Goal: Information Seeking & Learning: Learn about a topic

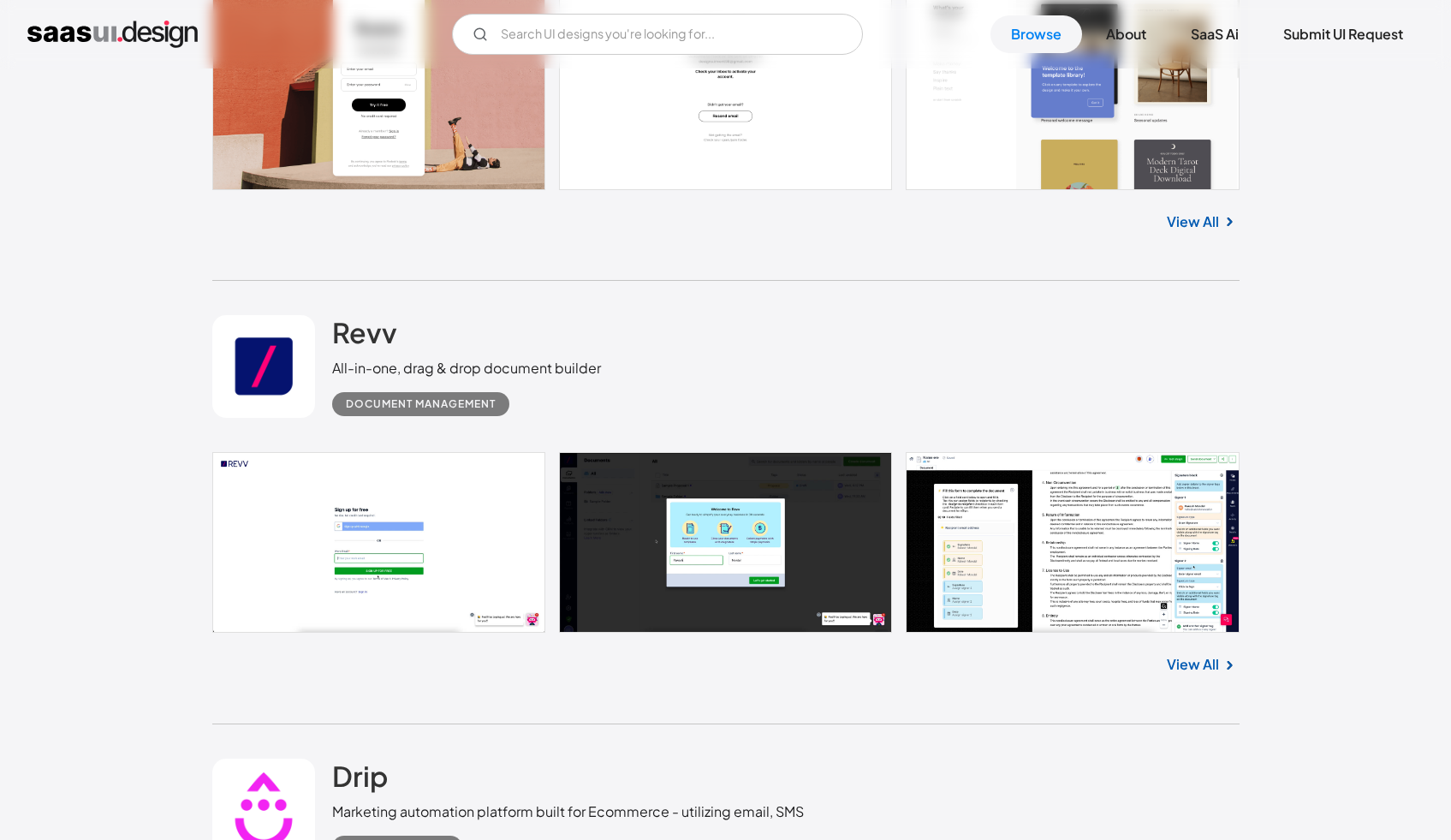
scroll to position [1323, 0]
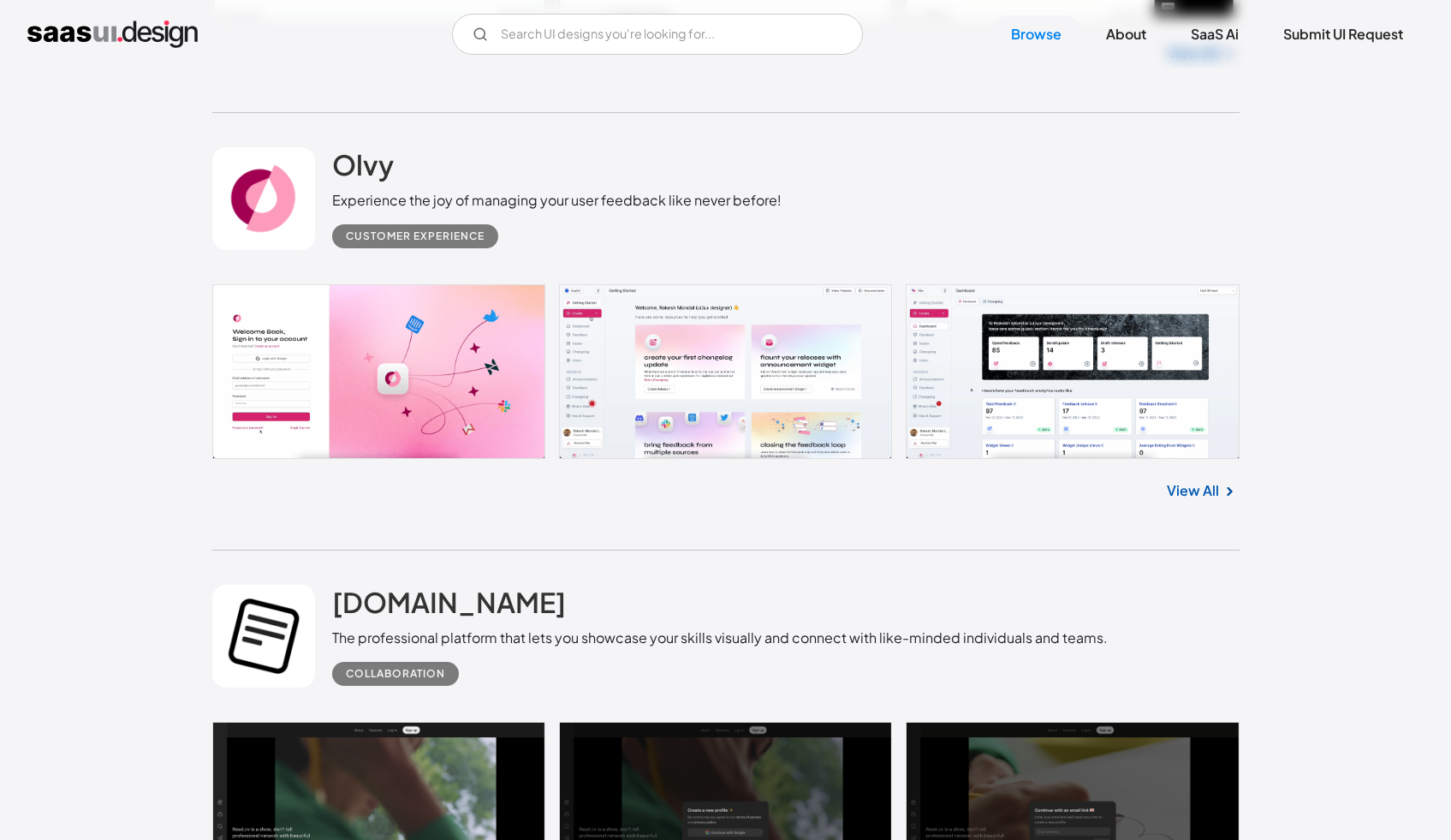
scroll to position [3666, 0]
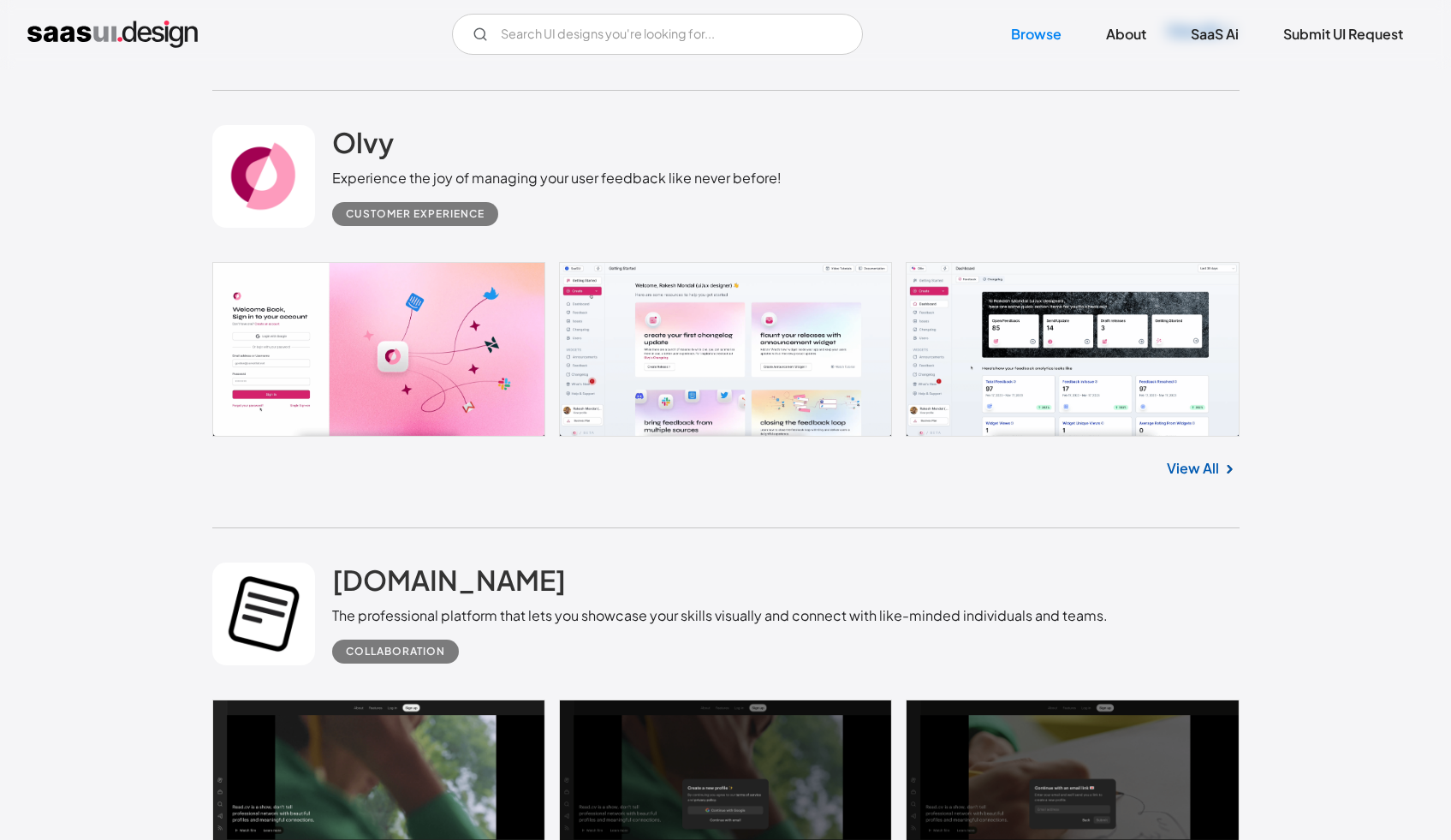
click at [1210, 470] on link "View All" at bounding box center [1193, 467] width 52 height 20
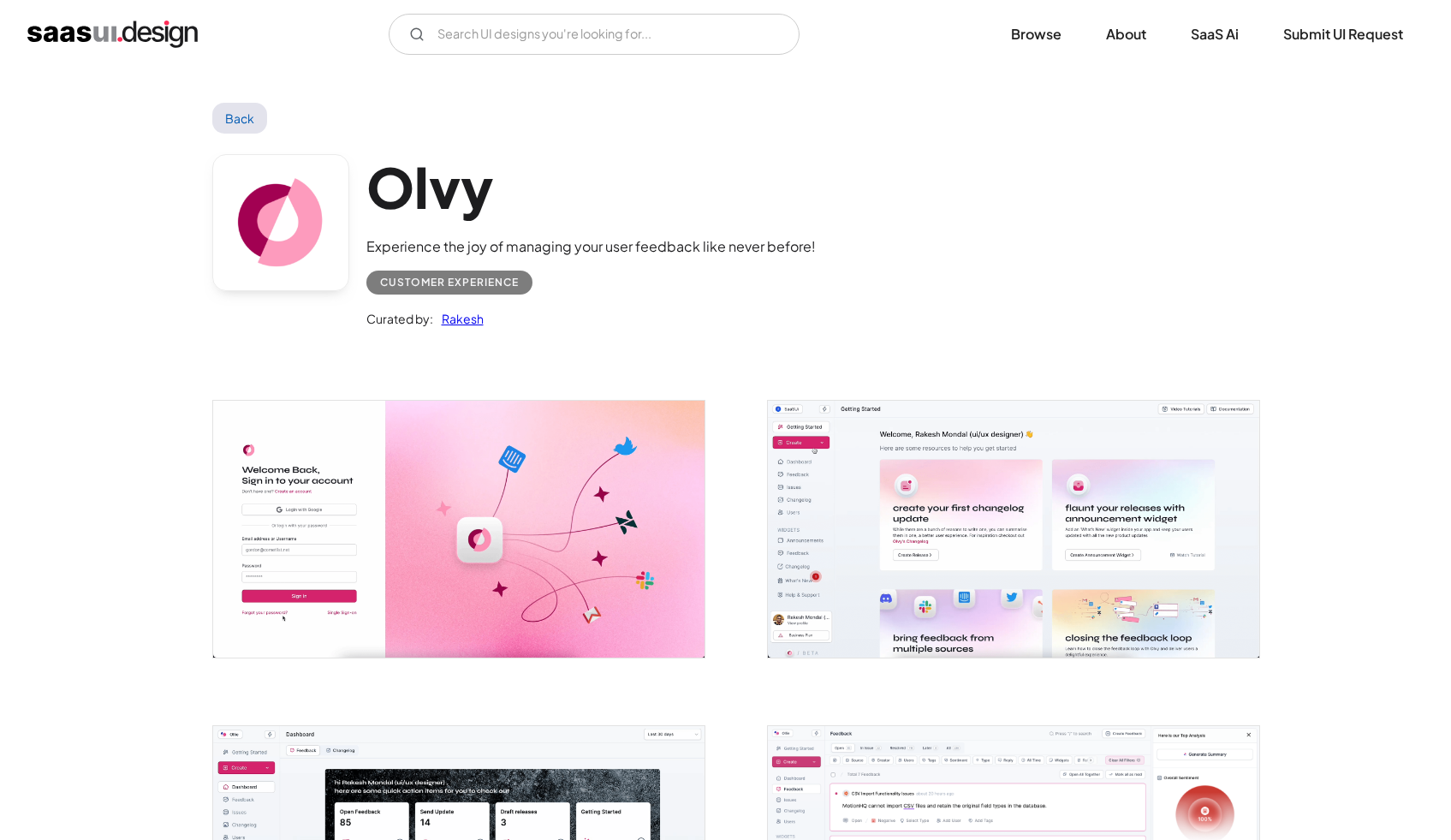
scroll to position [487, 0]
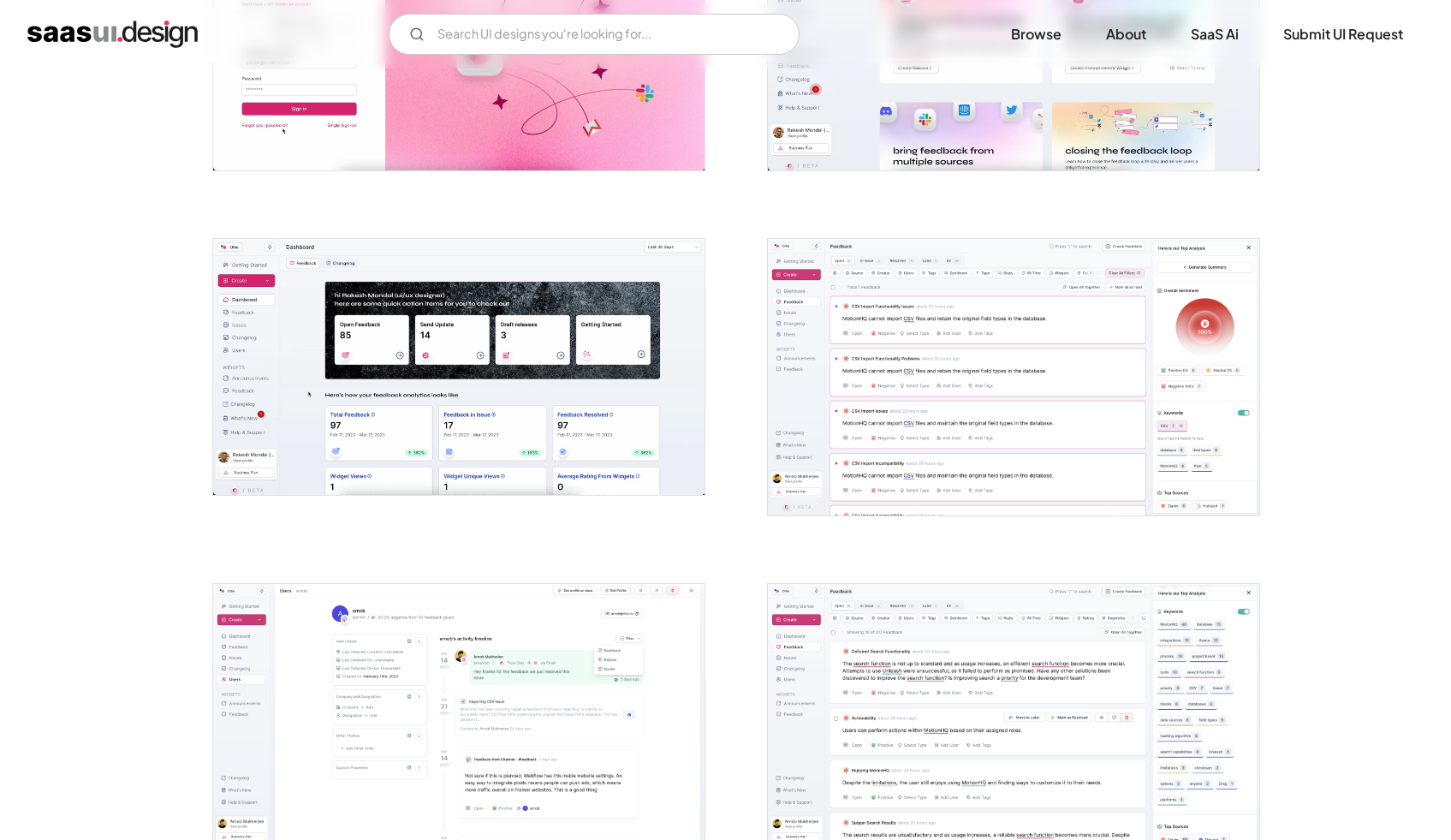
click at [1006, 342] on img "open lightbox" at bounding box center [1013, 377] width 491 height 277
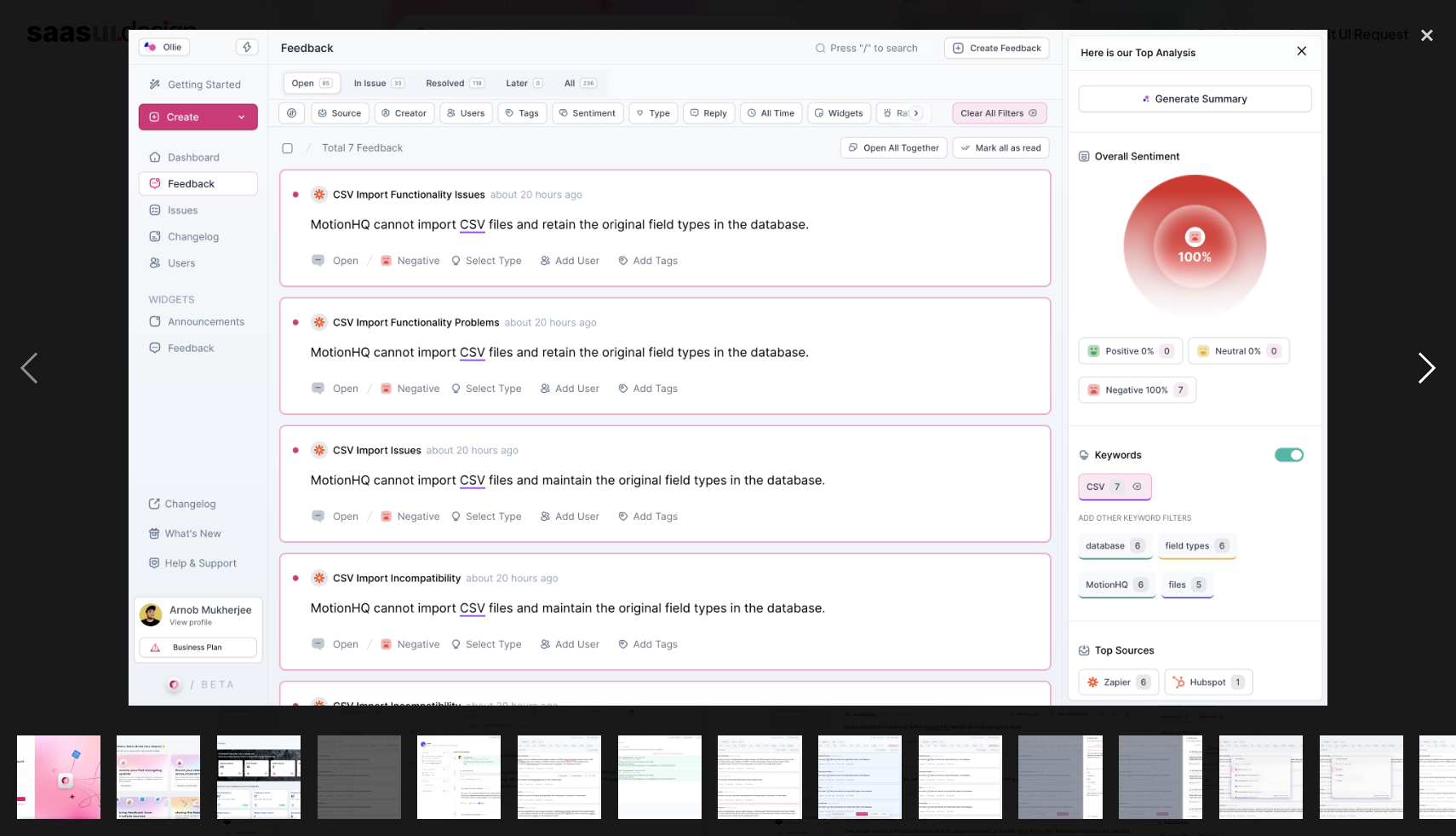
click at [1412, 231] on div "next image" at bounding box center [1426, 368] width 58 height 702
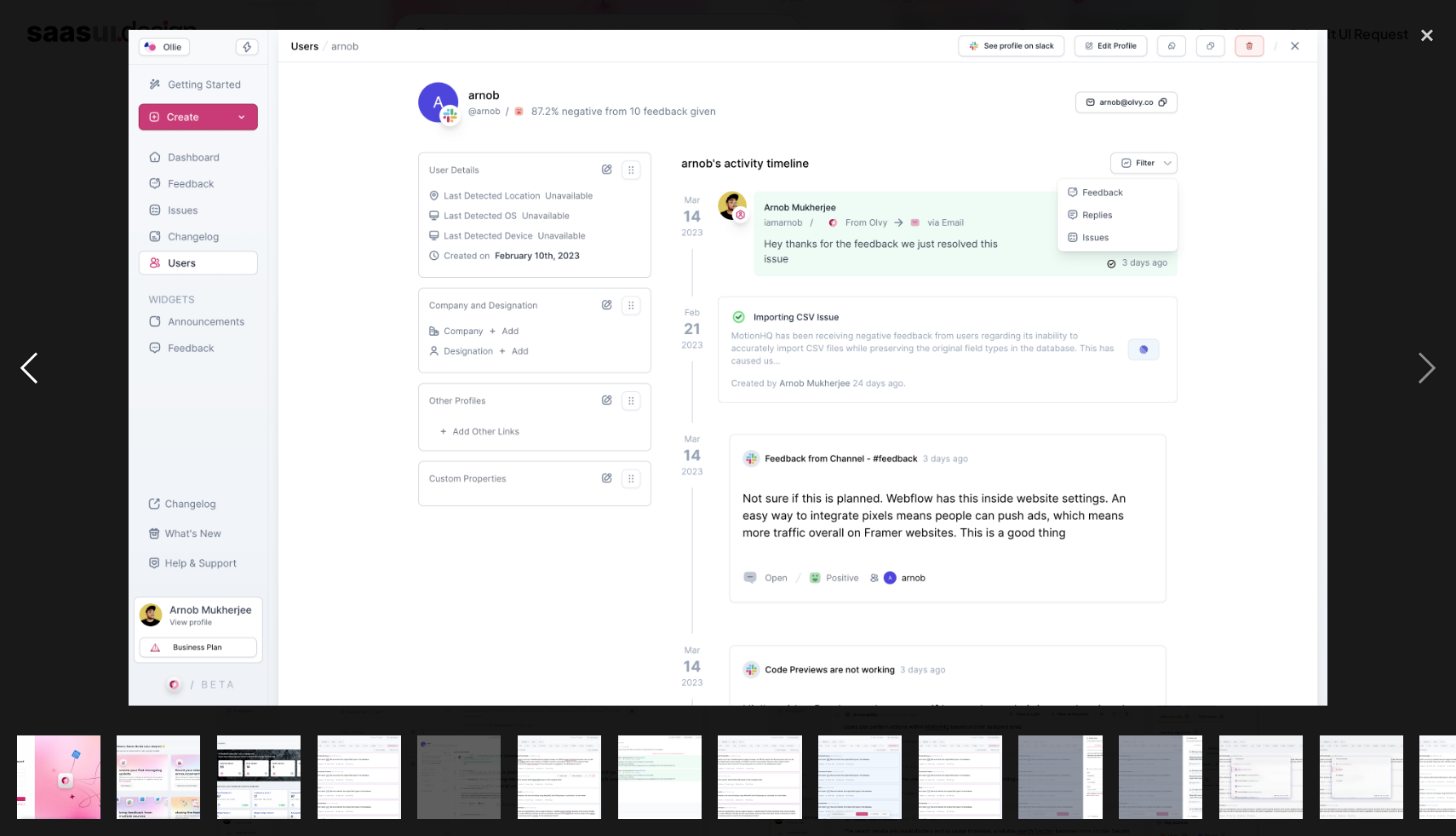
click at [34, 359] on div "previous image" at bounding box center [29, 368] width 58 height 702
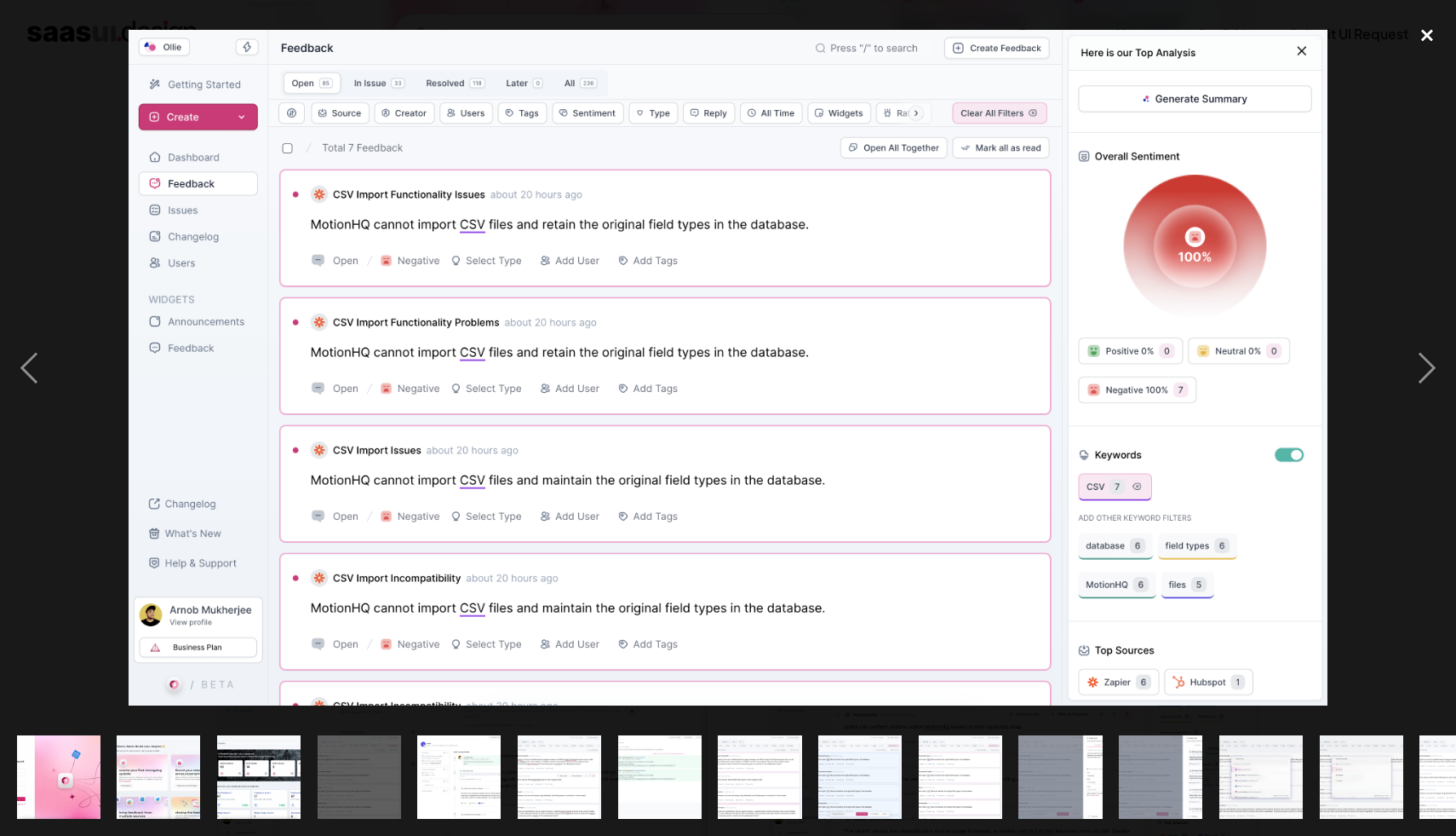
click at [1426, 27] on div "close lightbox" at bounding box center [1426, 35] width 58 height 37
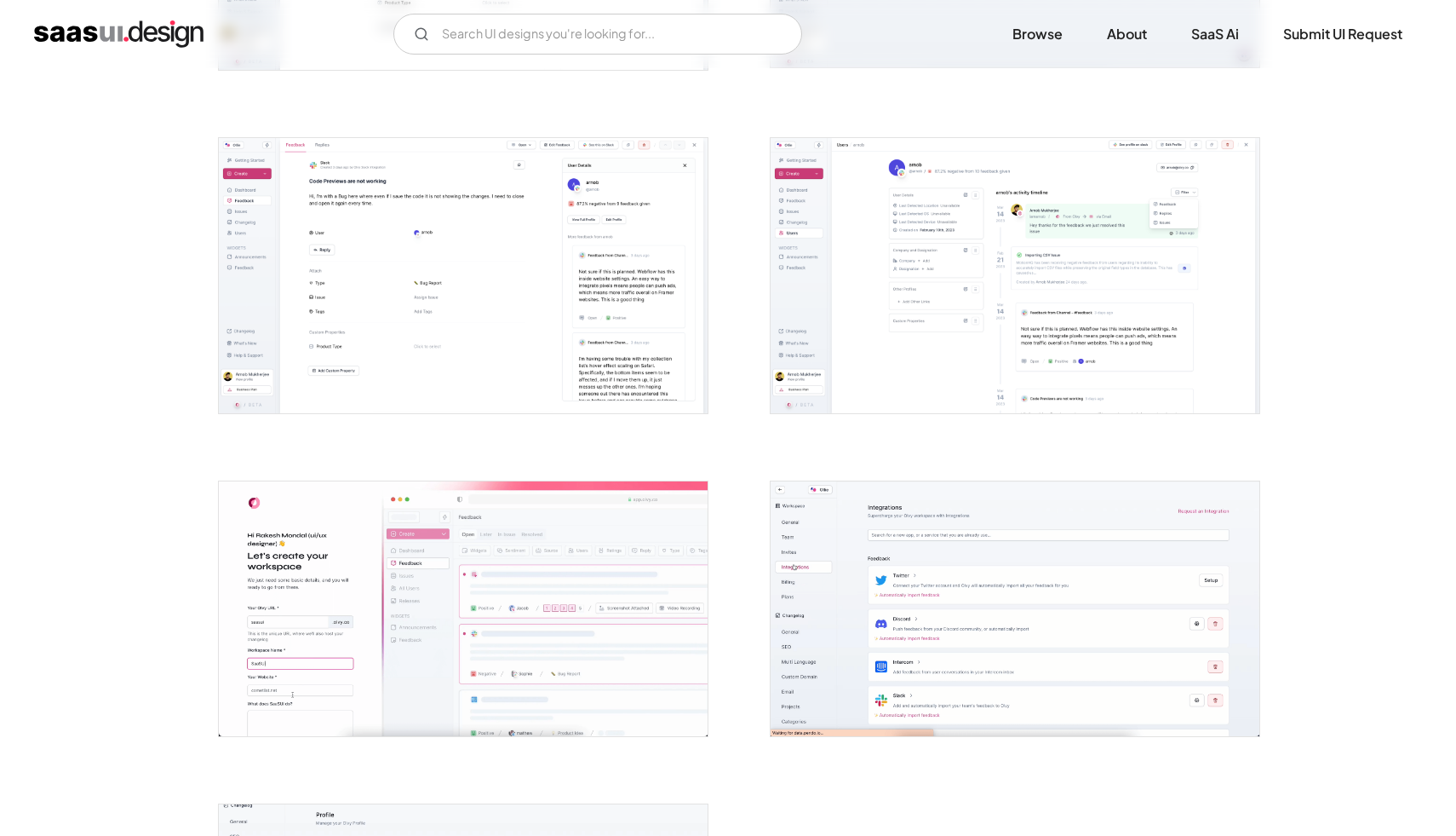
scroll to position [3672, 0]
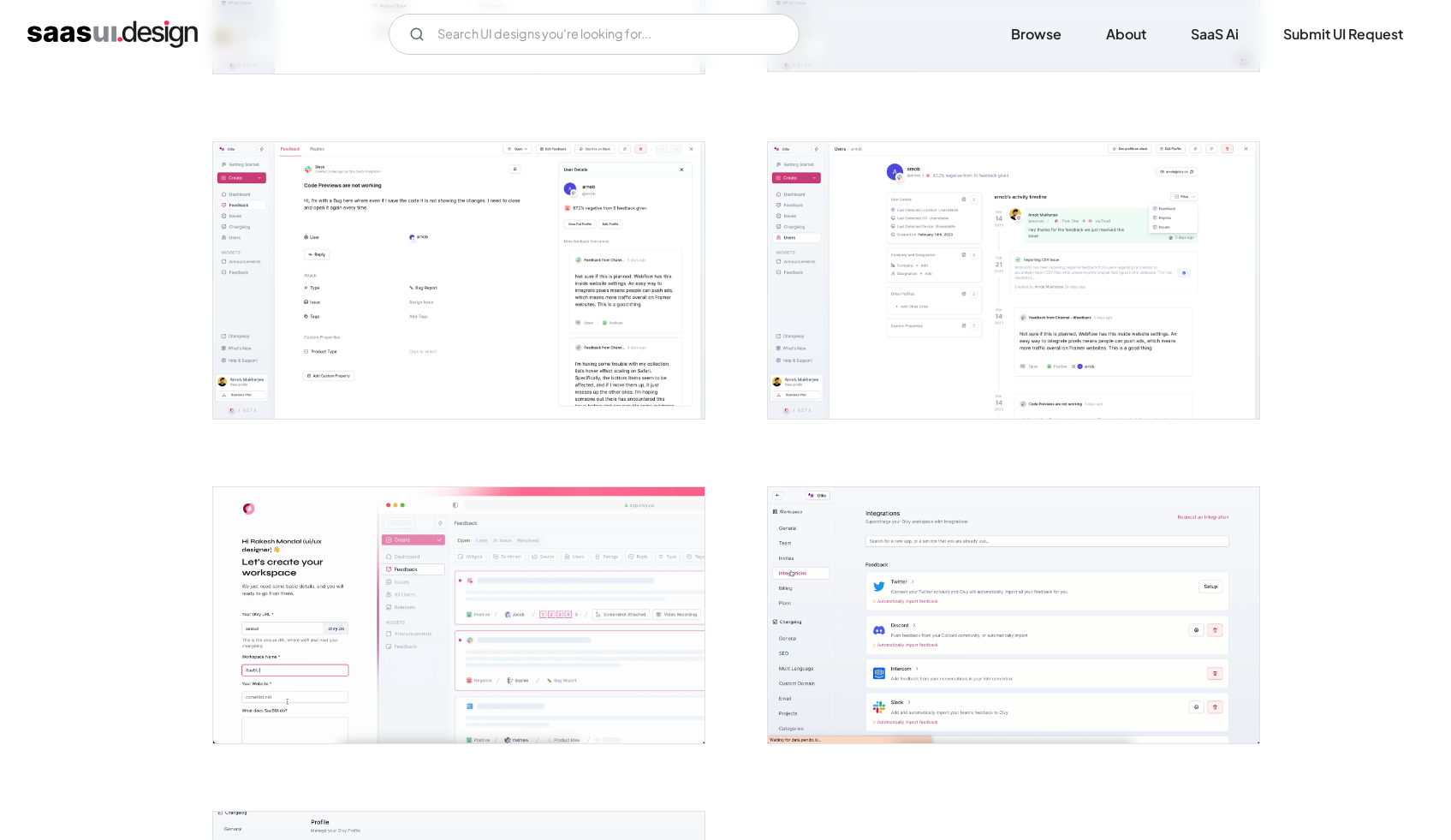
click at [566, 254] on img "open lightbox" at bounding box center [459, 281] width 491 height 277
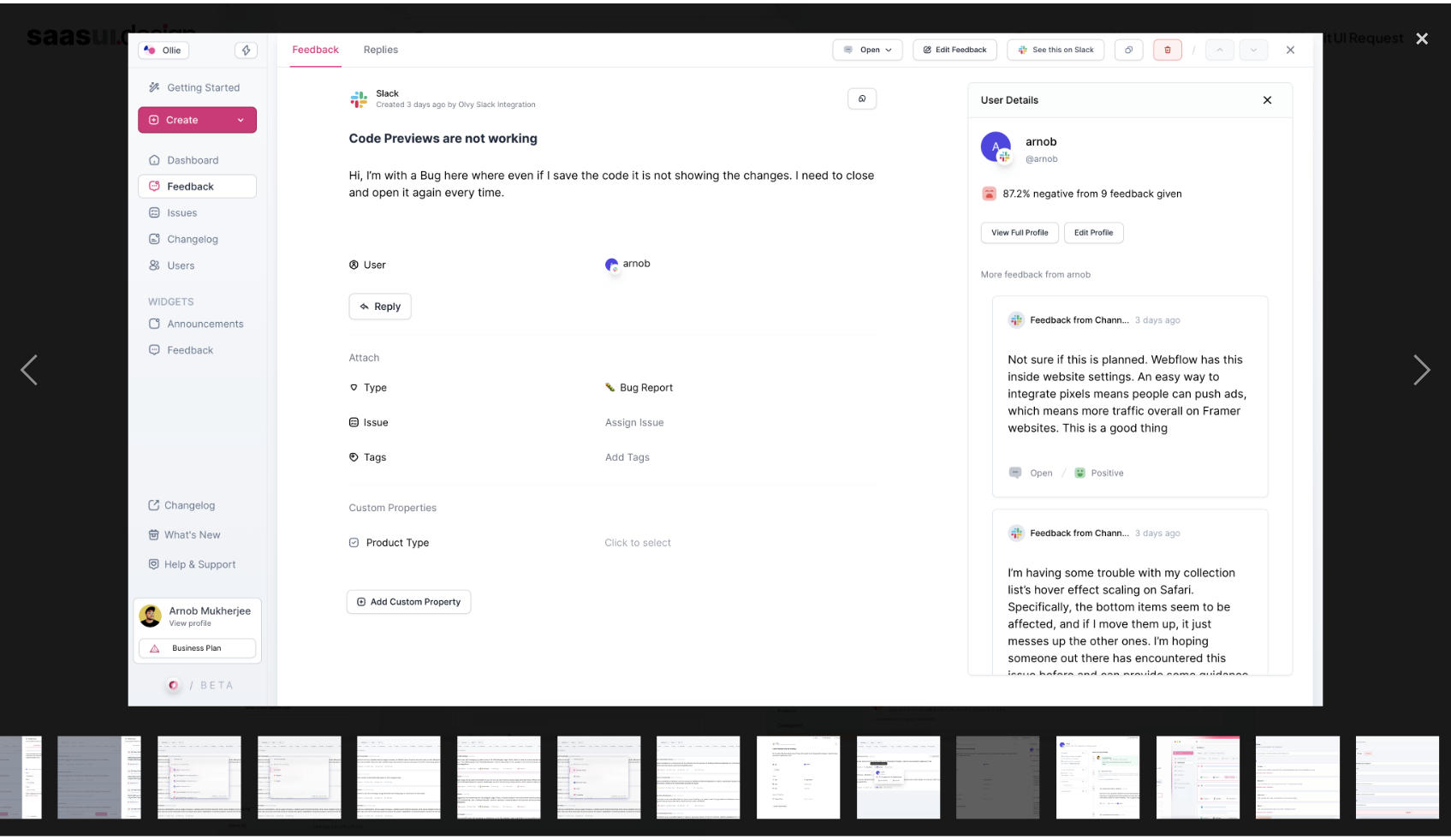
scroll to position [0, 1072]
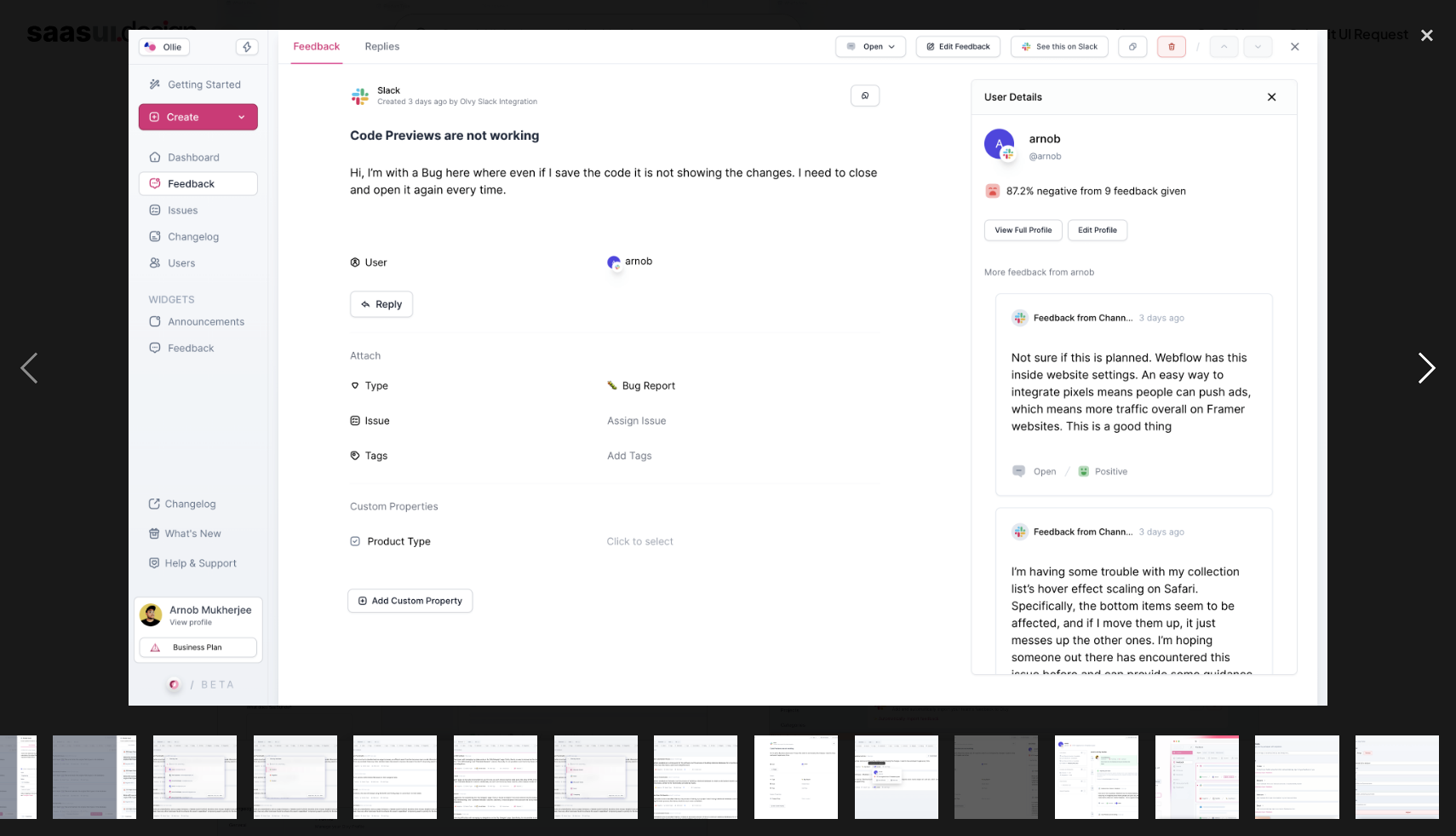
click at [1417, 368] on div "next image" at bounding box center [1426, 368] width 58 height 702
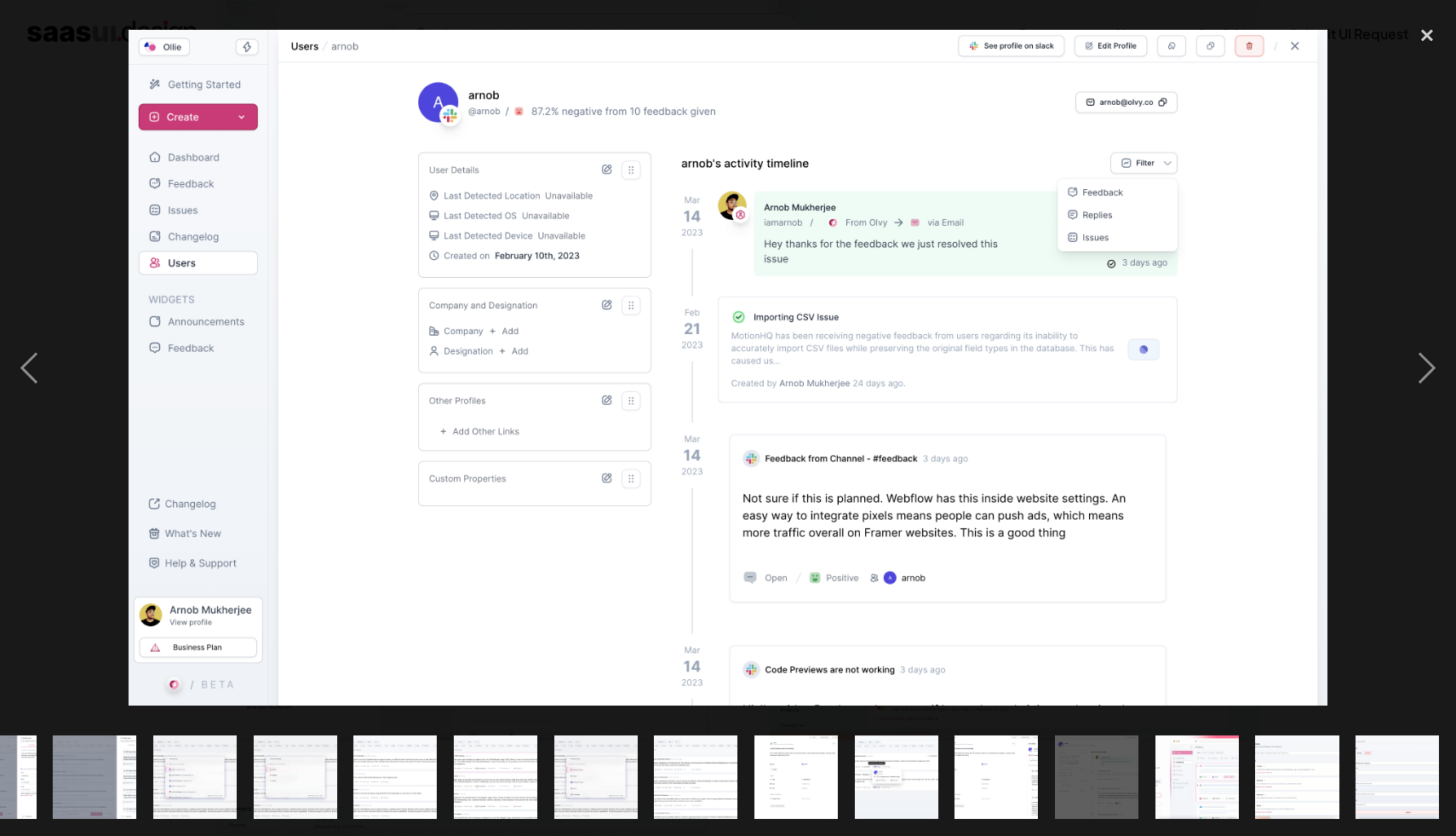
click at [1373, 216] on div at bounding box center [728, 368] width 1456 height 702
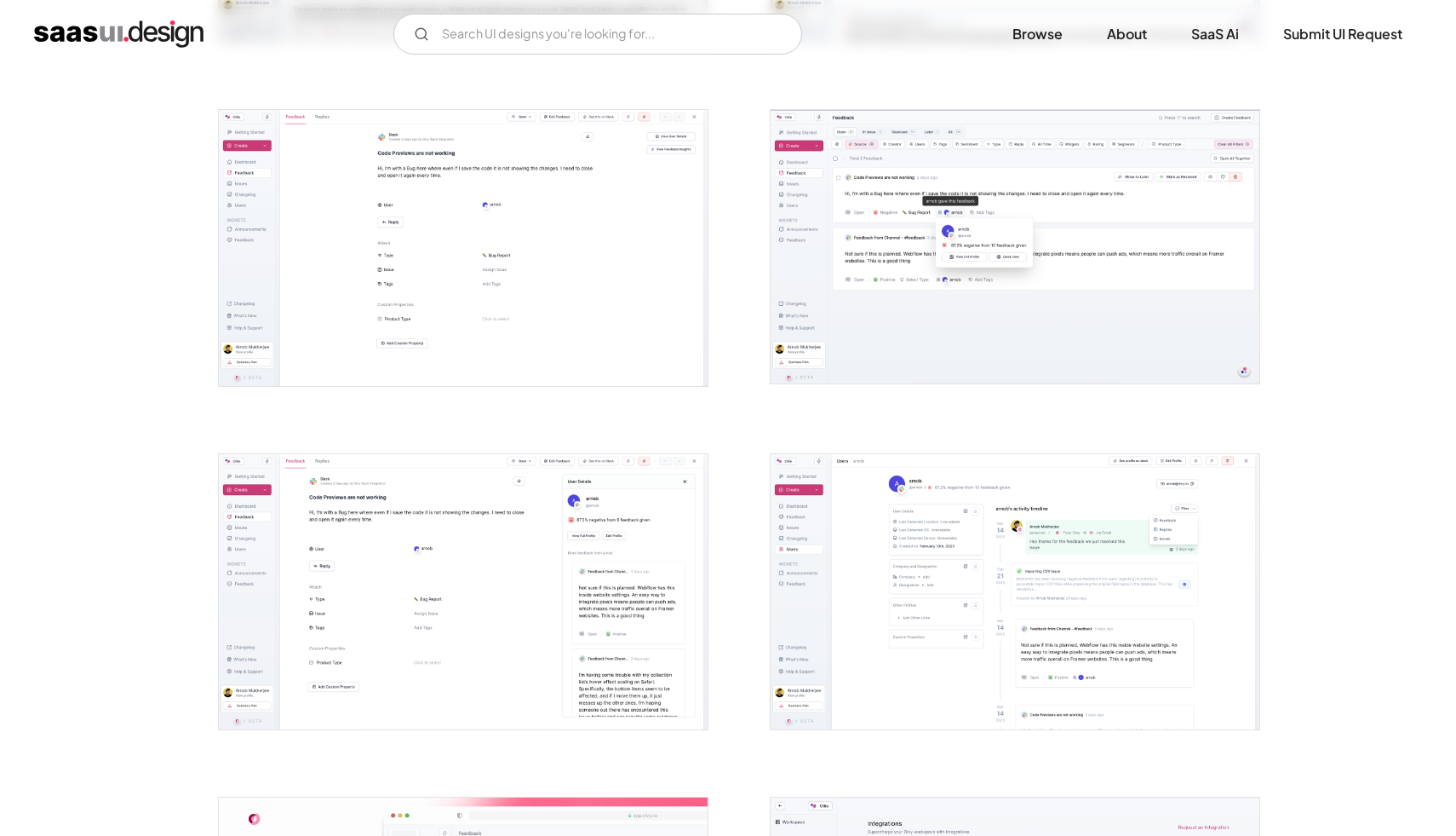
scroll to position [3359, 0]
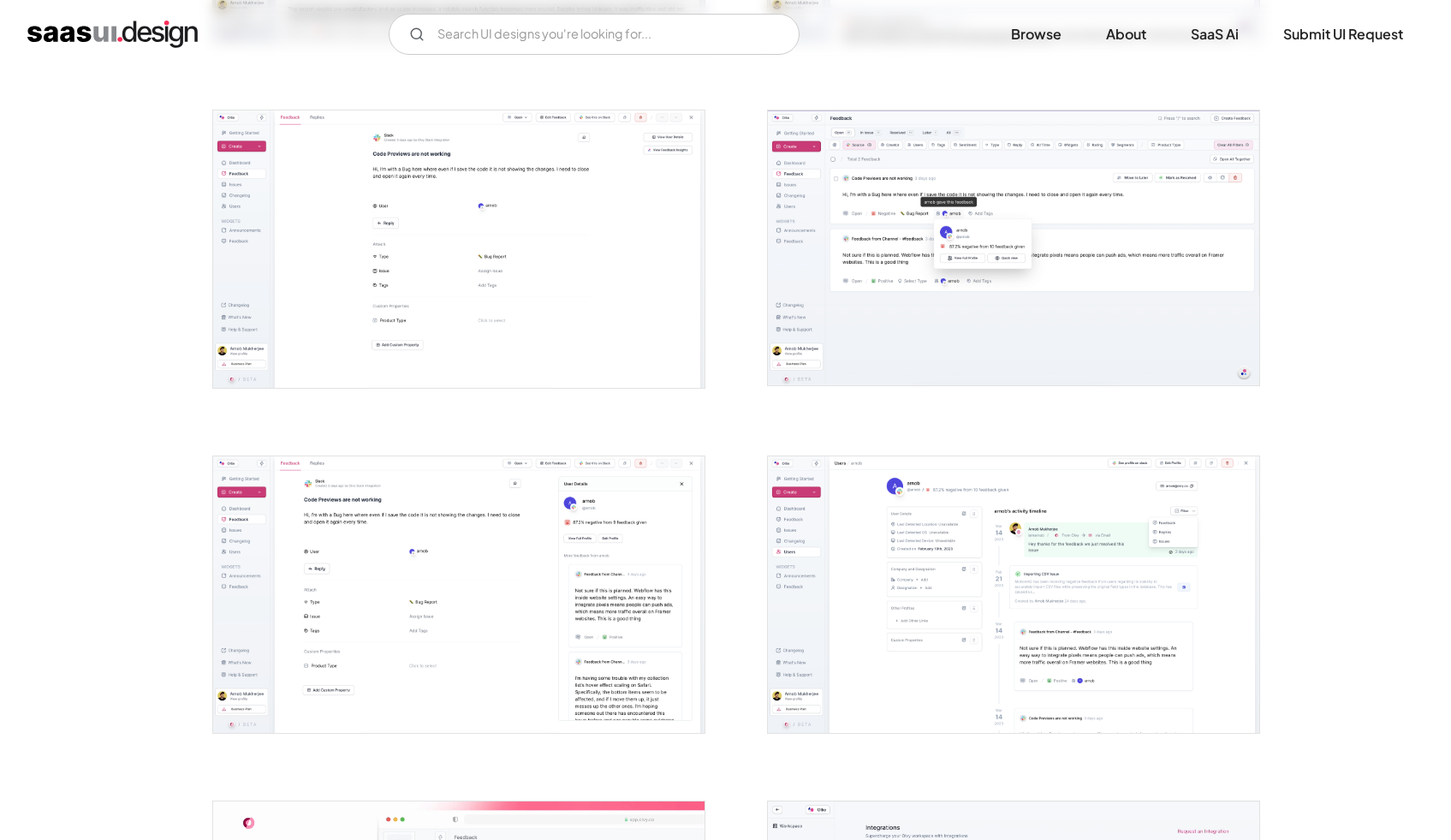
click at [1088, 235] on img "open lightbox" at bounding box center [1013, 248] width 491 height 275
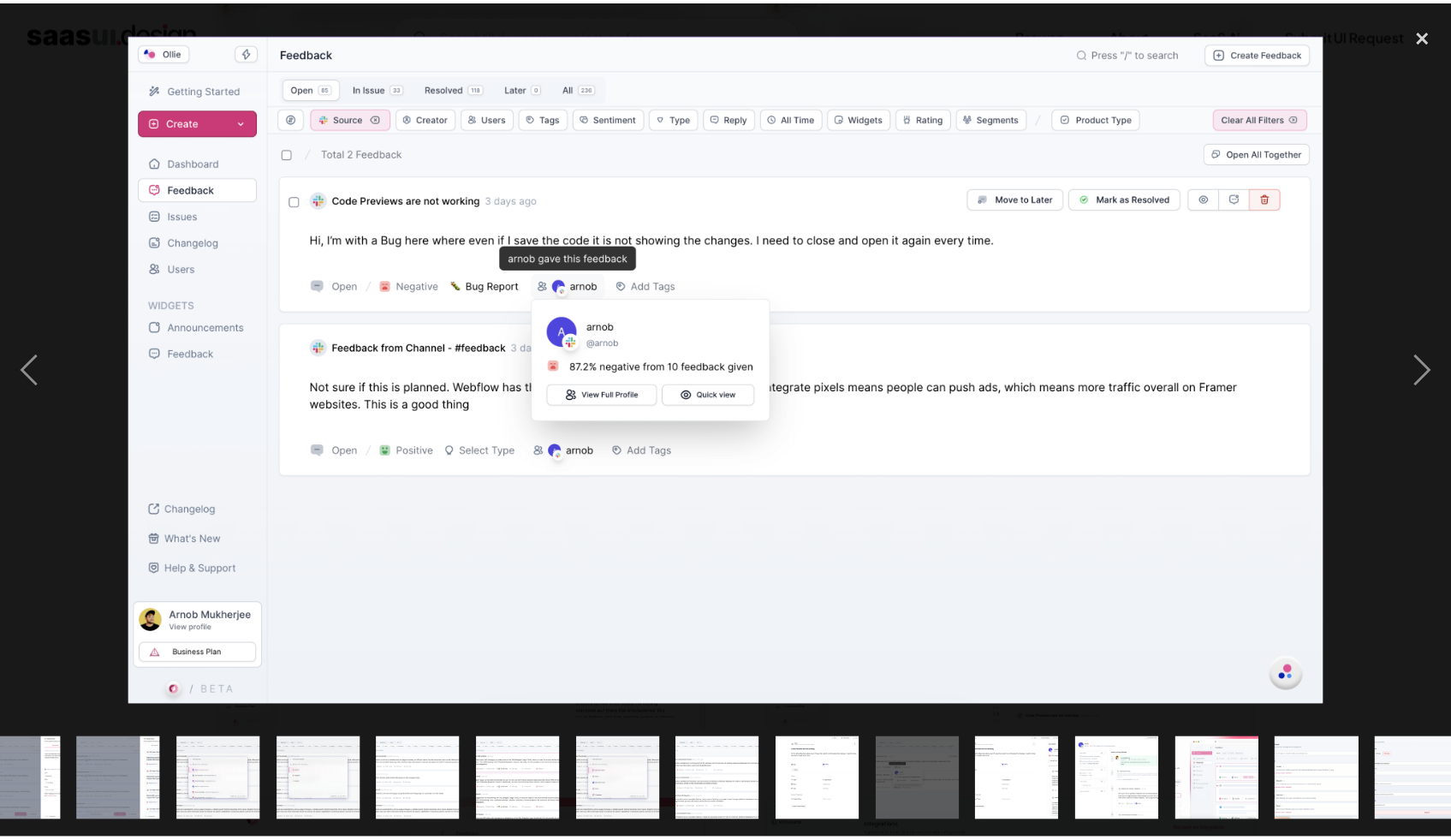
scroll to position [0, 1072]
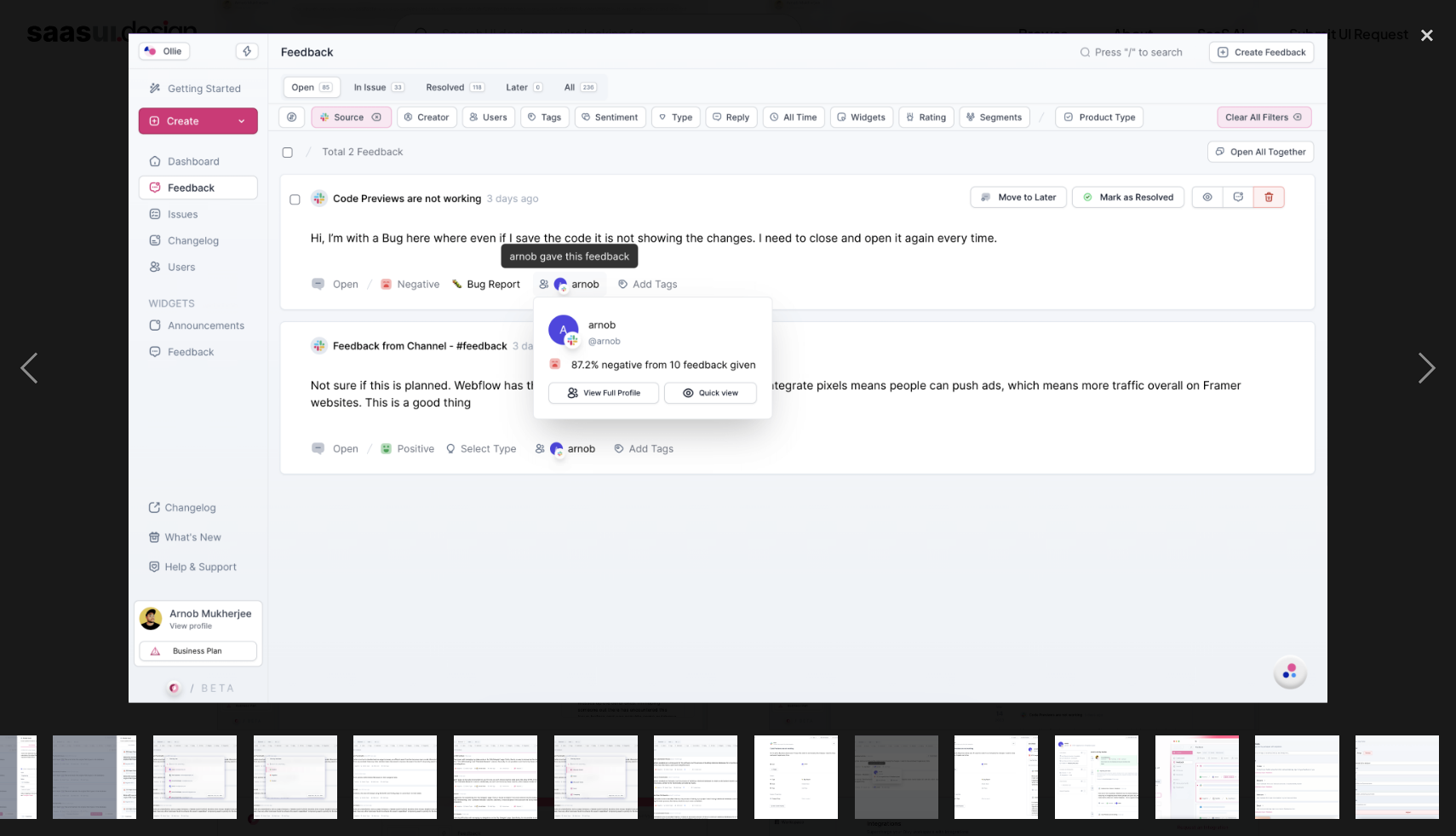
click at [1389, 161] on div at bounding box center [728, 368] width 1456 height 702
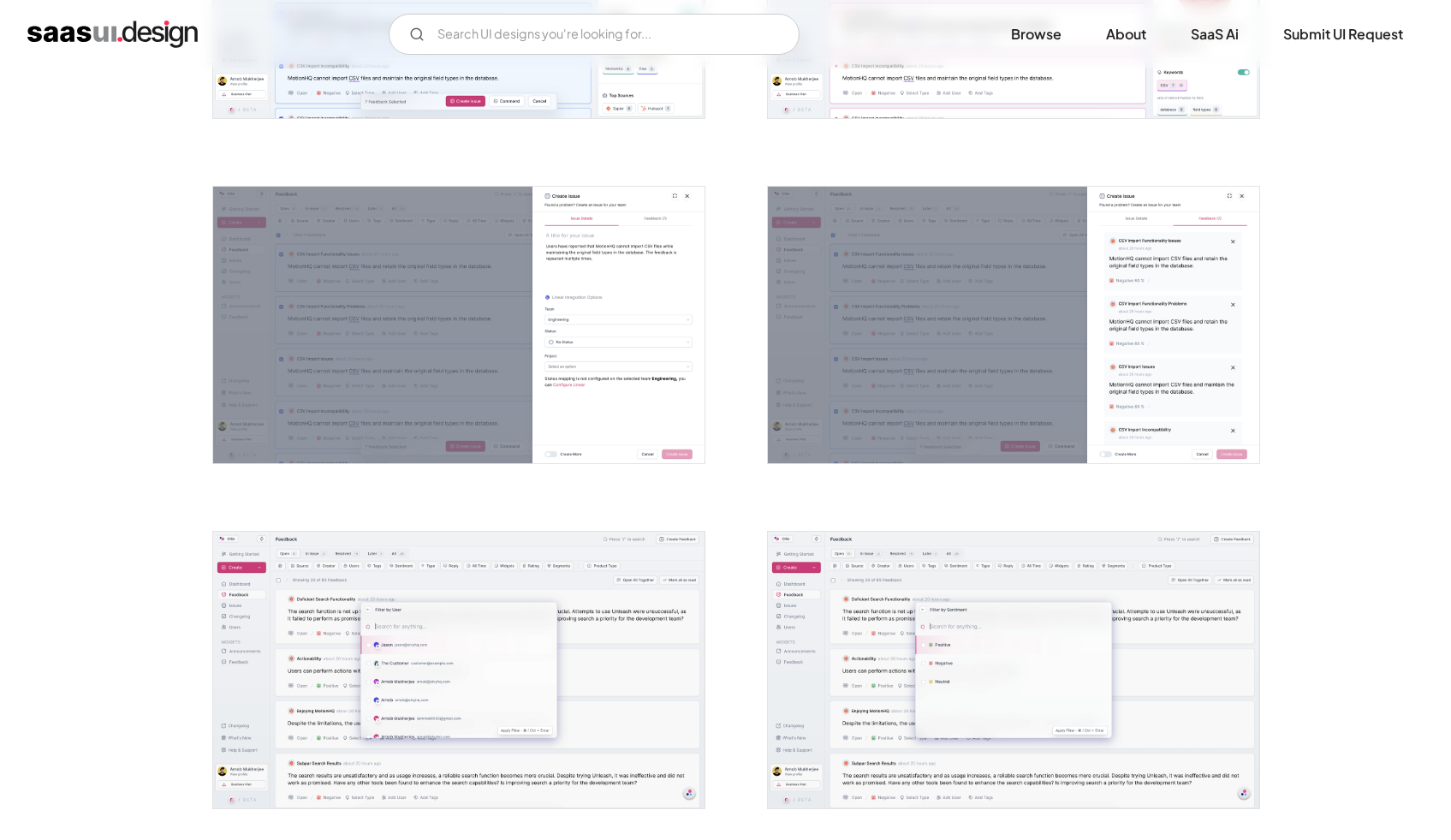
scroll to position [1916, 0]
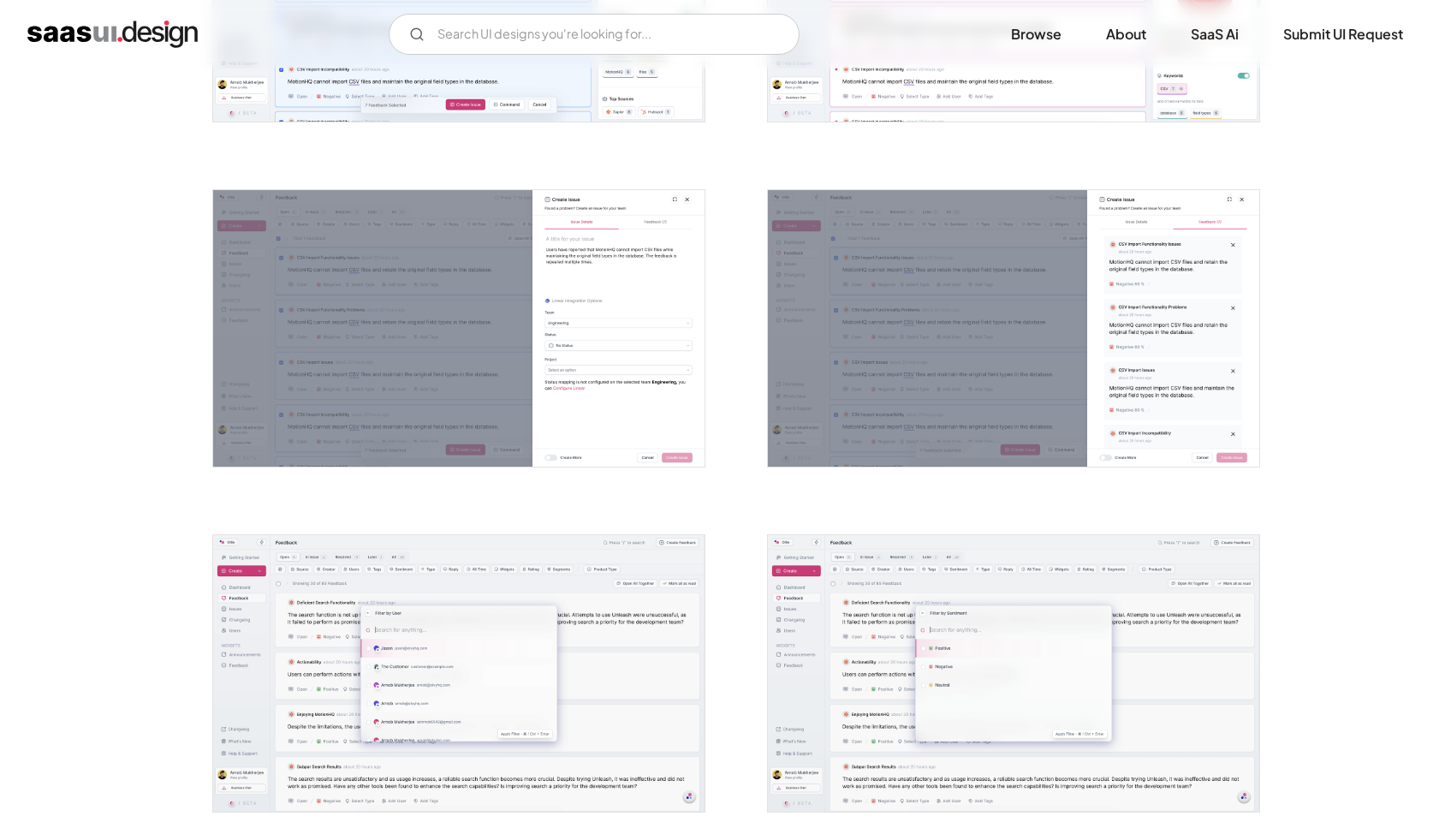
click at [559, 278] on img "open lightbox" at bounding box center [459, 329] width 491 height 277
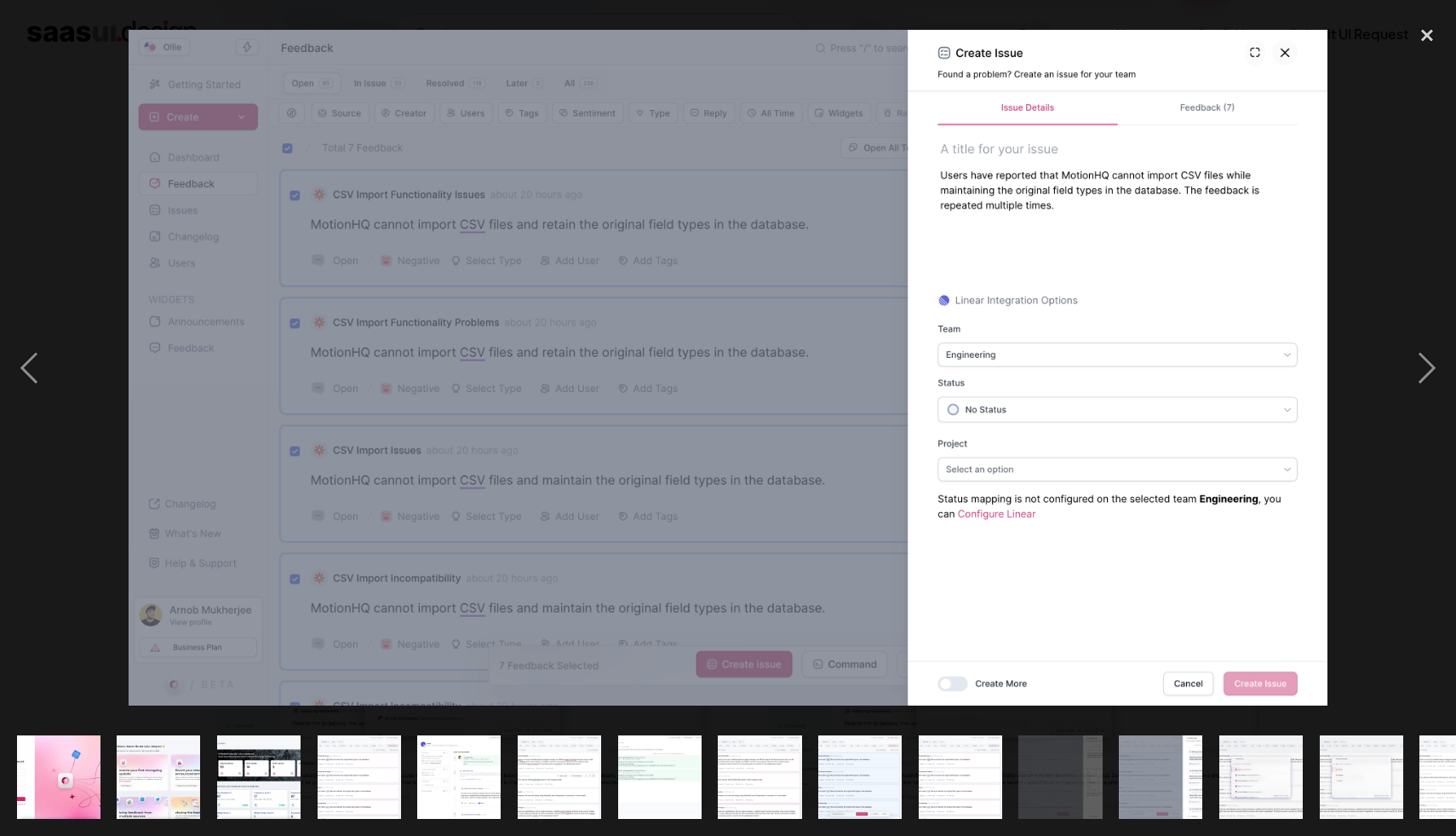
click at [1377, 246] on div at bounding box center [728, 368] width 1456 height 702
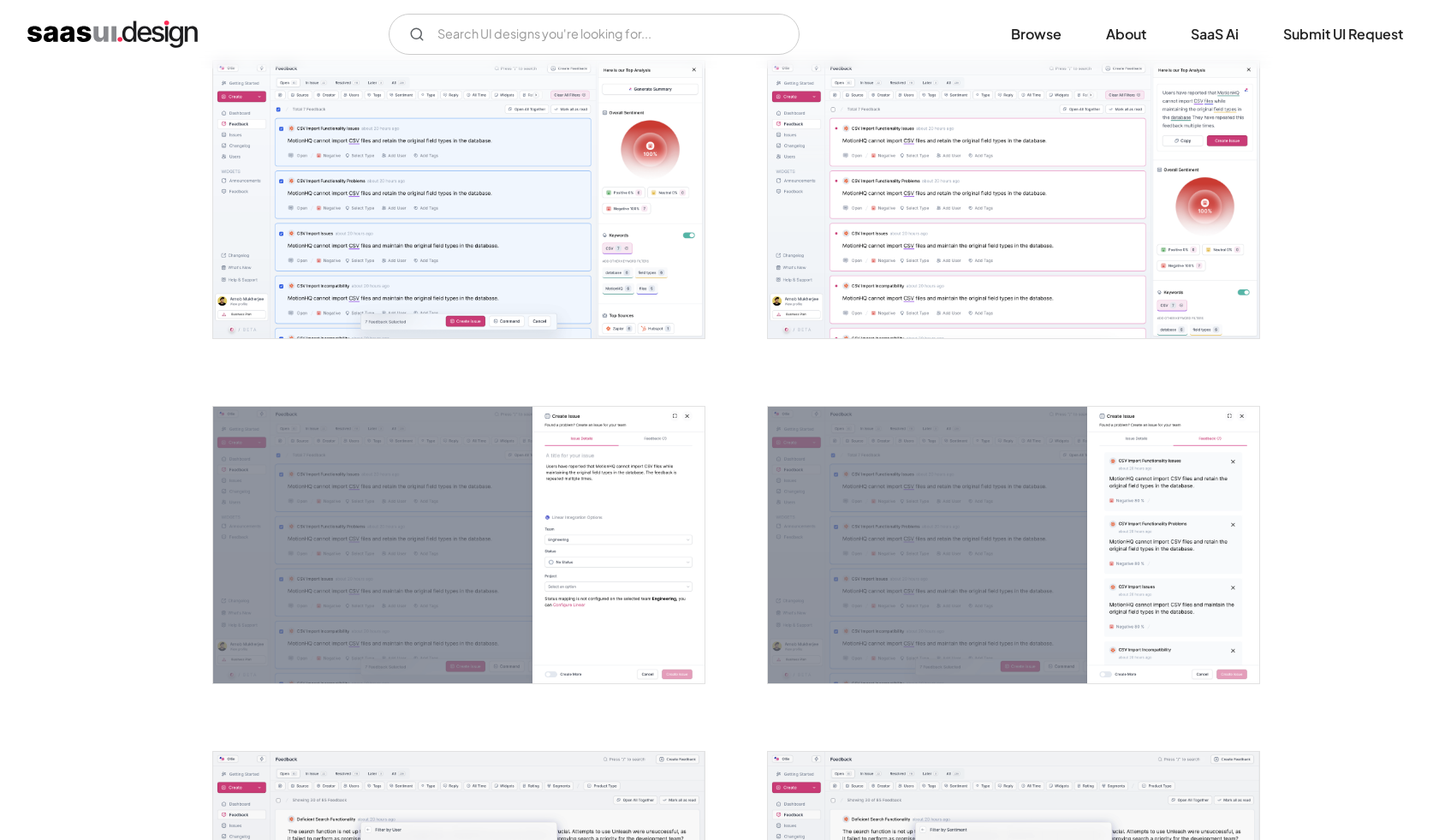
scroll to position [1700, 0]
click at [1233, 283] on img "open lightbox" at bounding box center [1013, 199] width 491 height 277
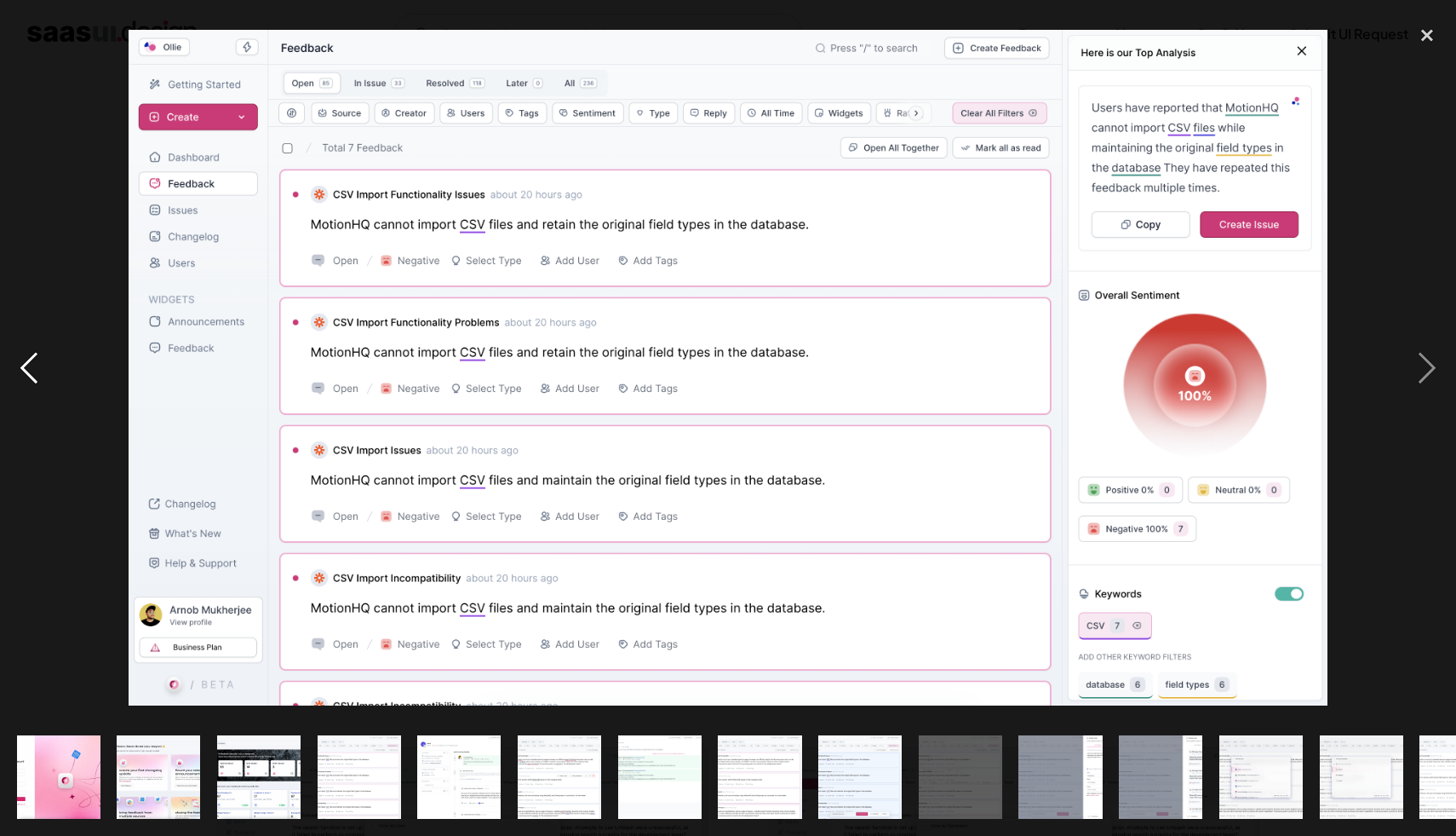
click at [38, 377] on div "previous image" at bounding box center [29, 368] width 58 height 702
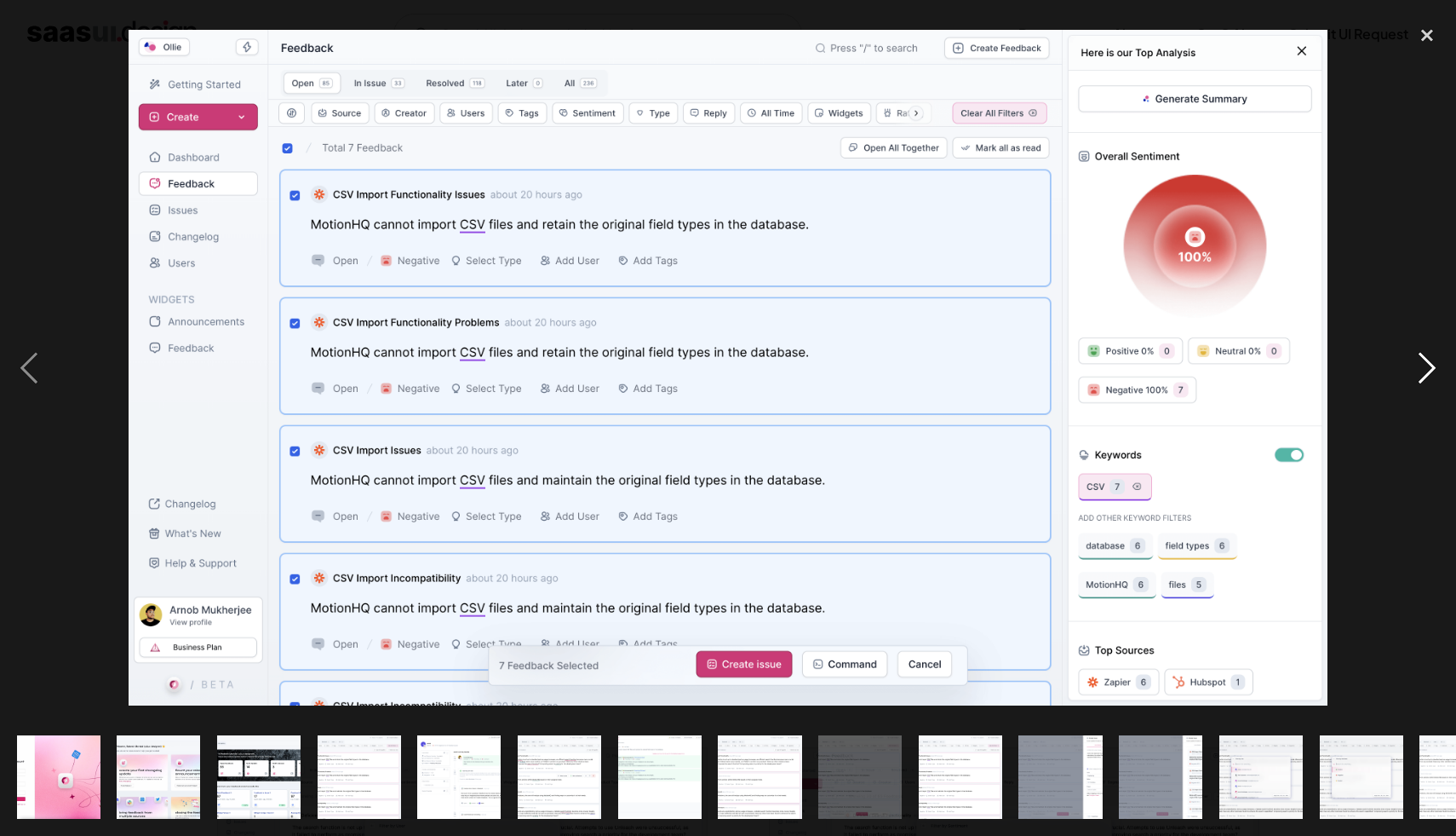
click at [1408, 224] on div "next image" at bounding box center [1426, 368] width 58 height 702
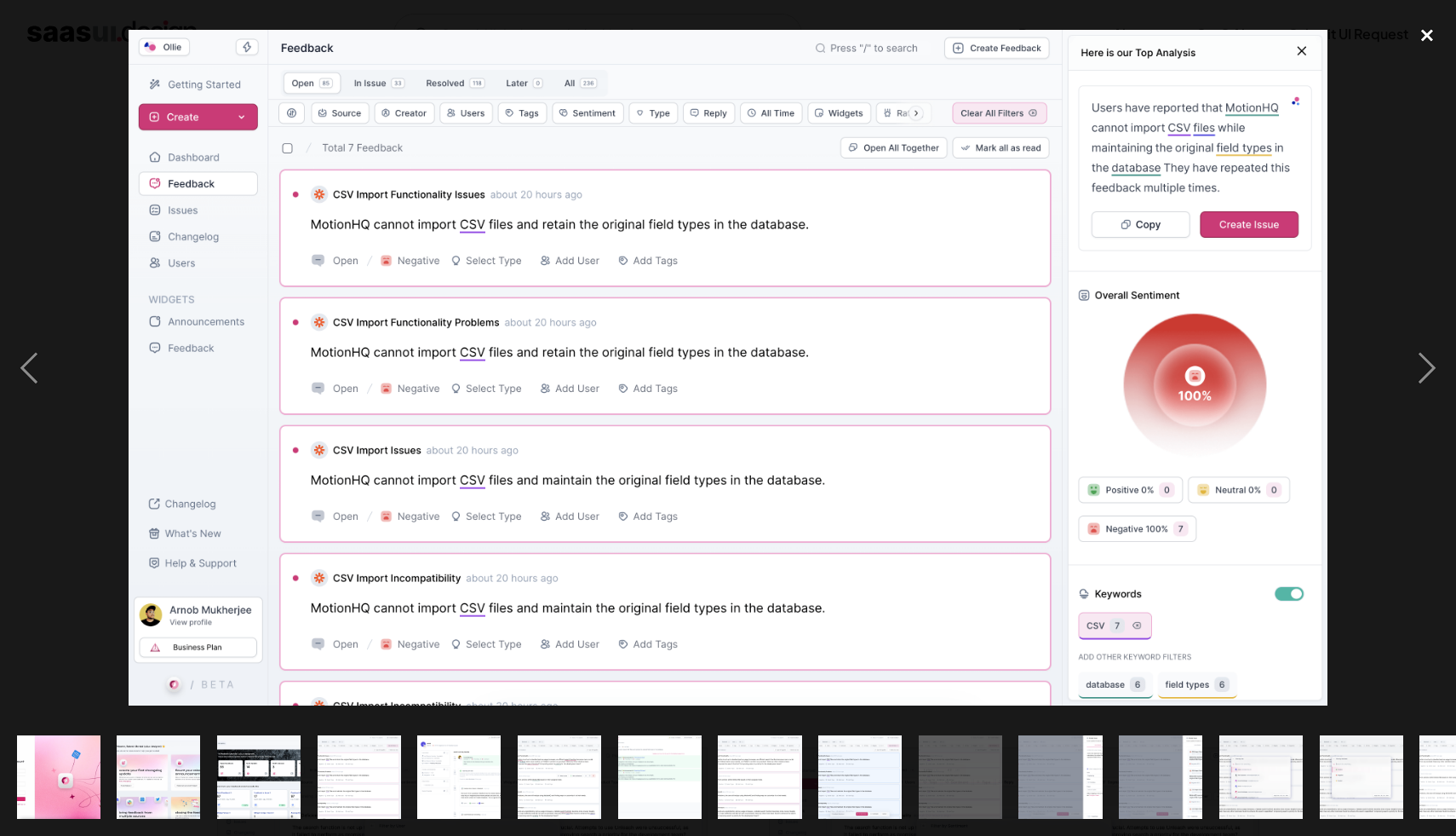
click at [1434, 39] on div "close lightbox" at bounding box center [1426, 35] width 58 height 37
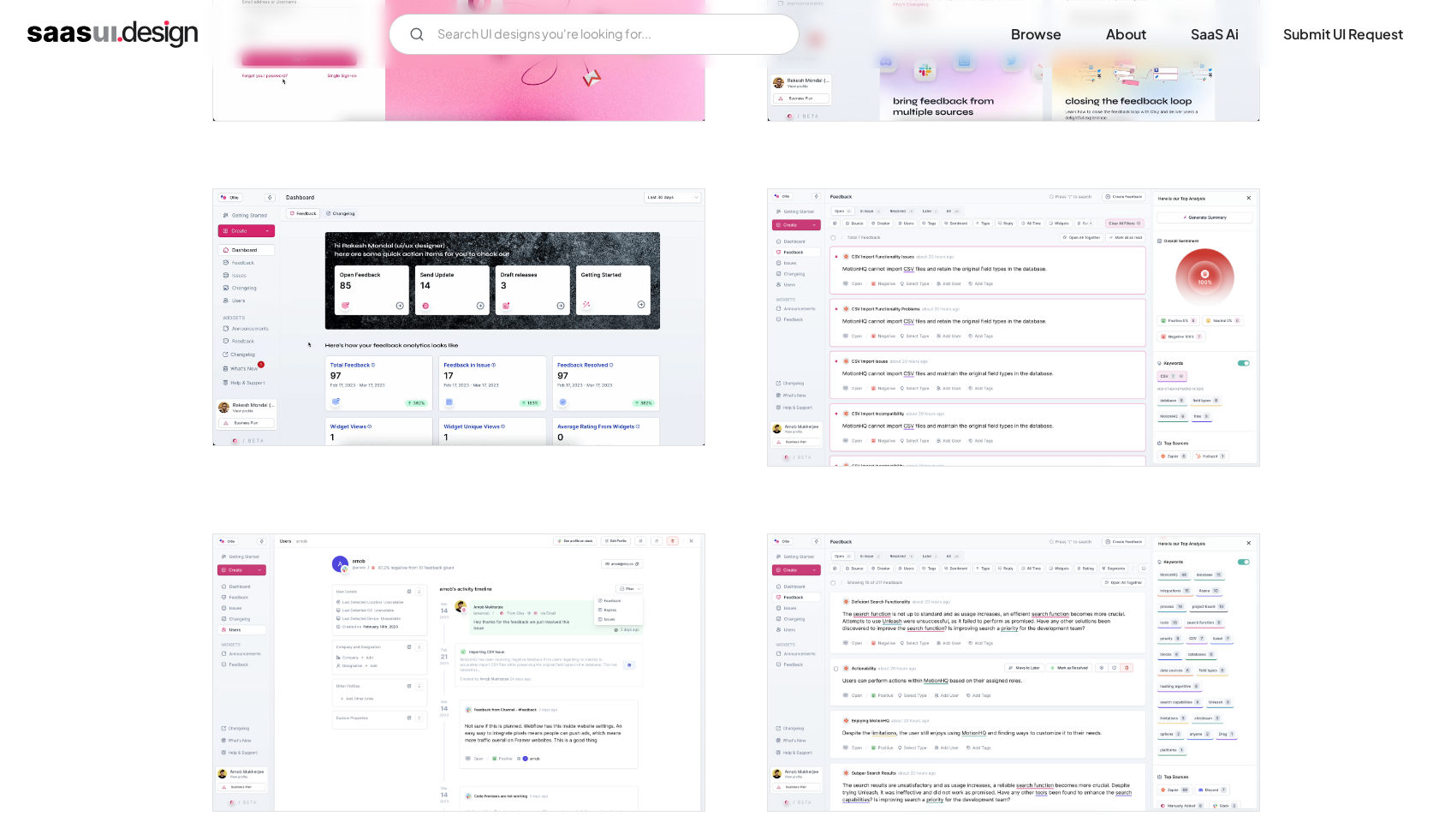
scroll to position [569, 0]
